Goal: Find specific page/section: Find specific page/section

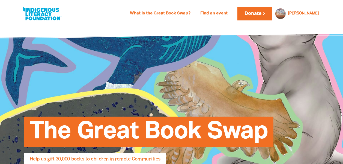
select select "AU"
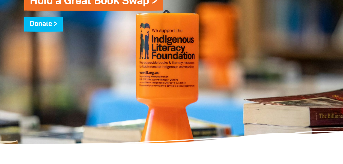
scroll to position [1585, 0]
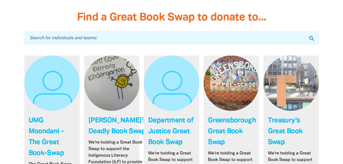
click at [216, 97] on link "Link to Greensborough Great Book Swap" at bounding box center [230, 135] width 55 height 159
